Goal: Task Accomplishment & Management: Manage account settings

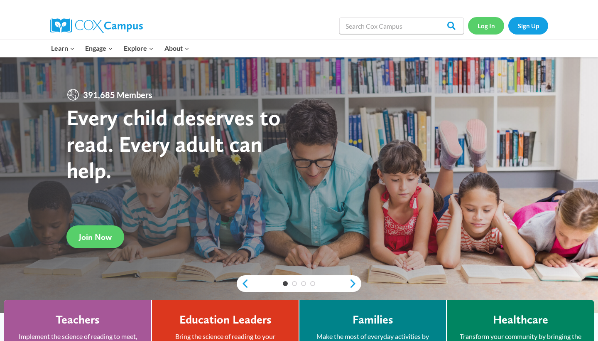
click at [493, 28] on link "Log In" at bounding box center [486, 25] width 36 height 17
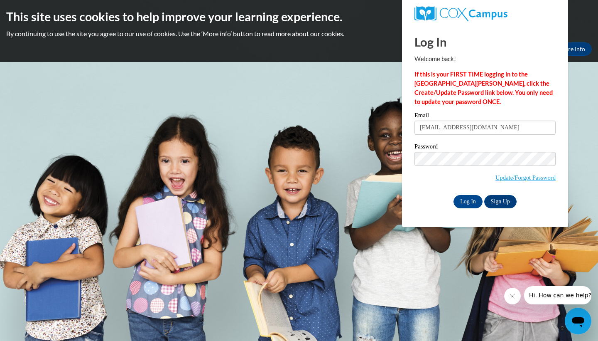
type input "[EMAIL_ADDRESS][DOMAIN_NAME]"
click at [472, 203] on input "Log In" at bounding box center [467, 201] width 29 height 13
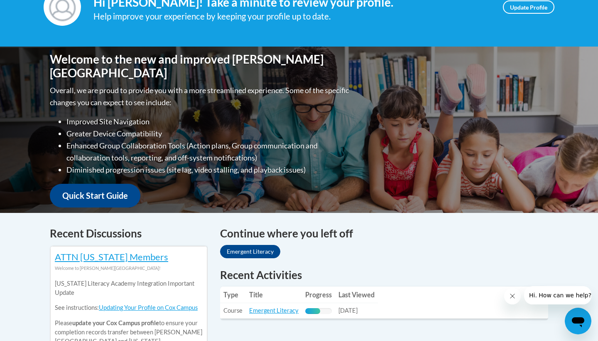
scroll to position [141, 0]
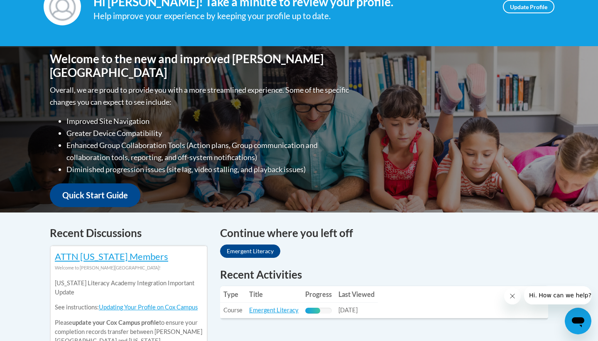
click at [266, 252] on link "Emergent Literacy" at bounding box center [250, 250] width 60 height 13
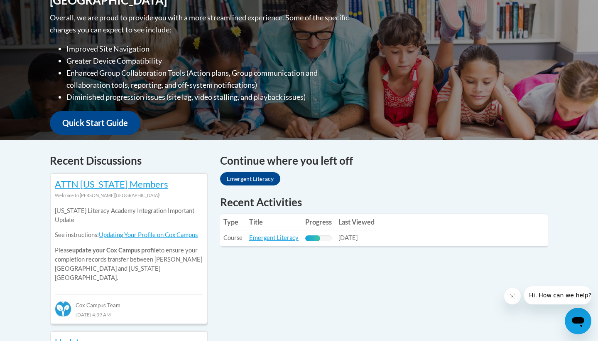
scroll to position [269, 0]
